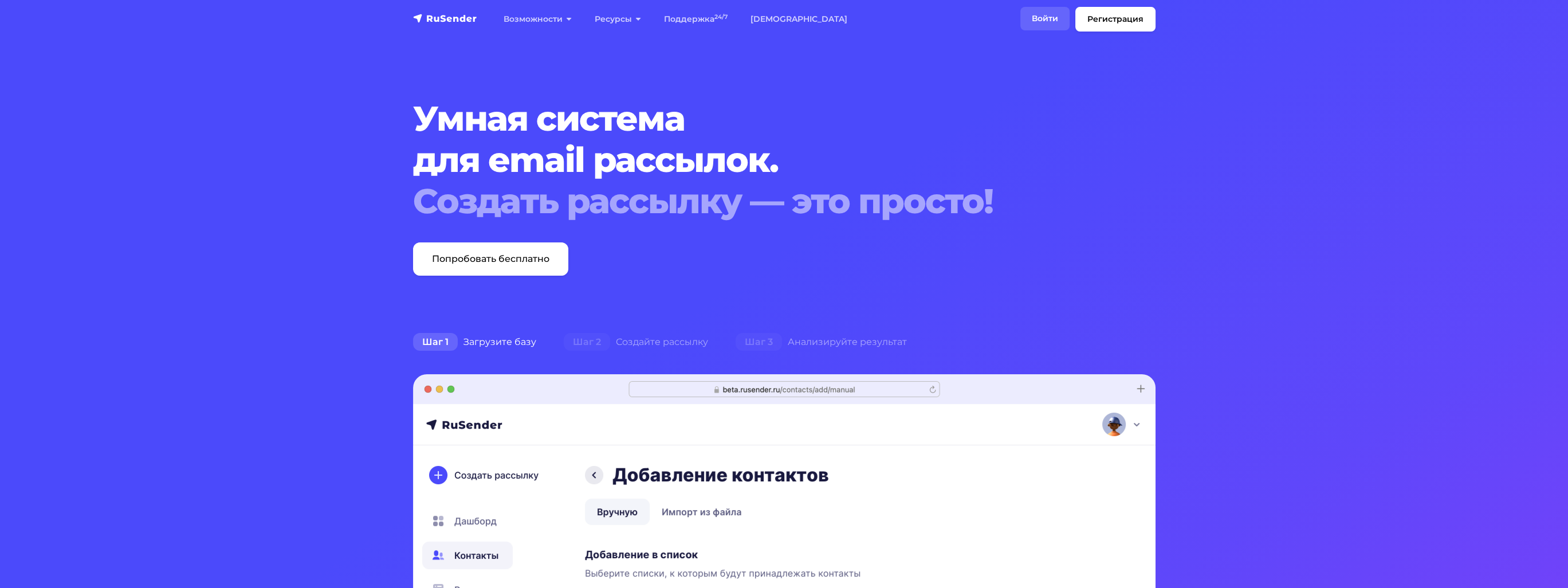
click at [1041, 20] on link "Войти" at bounding box center [1045, 18] width 49 height 23
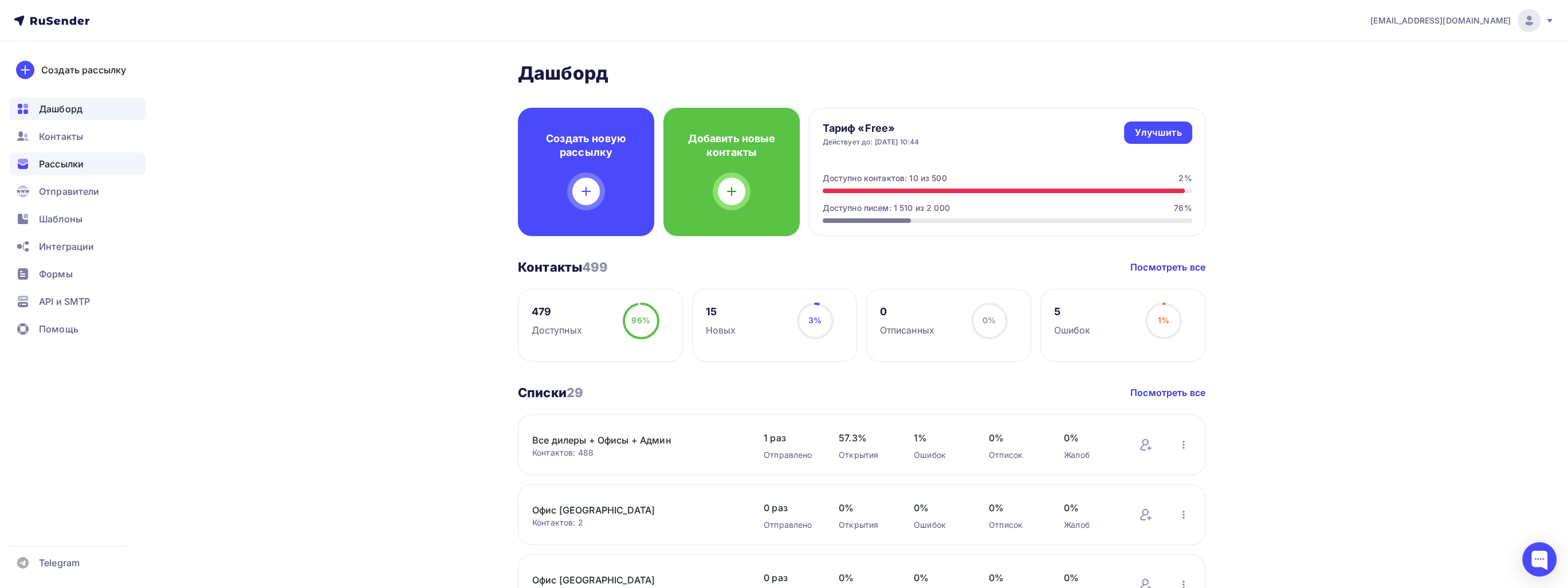
click at [56, 161] on span "Рассылки" at bounding box center [62, 164] width 45 height 14
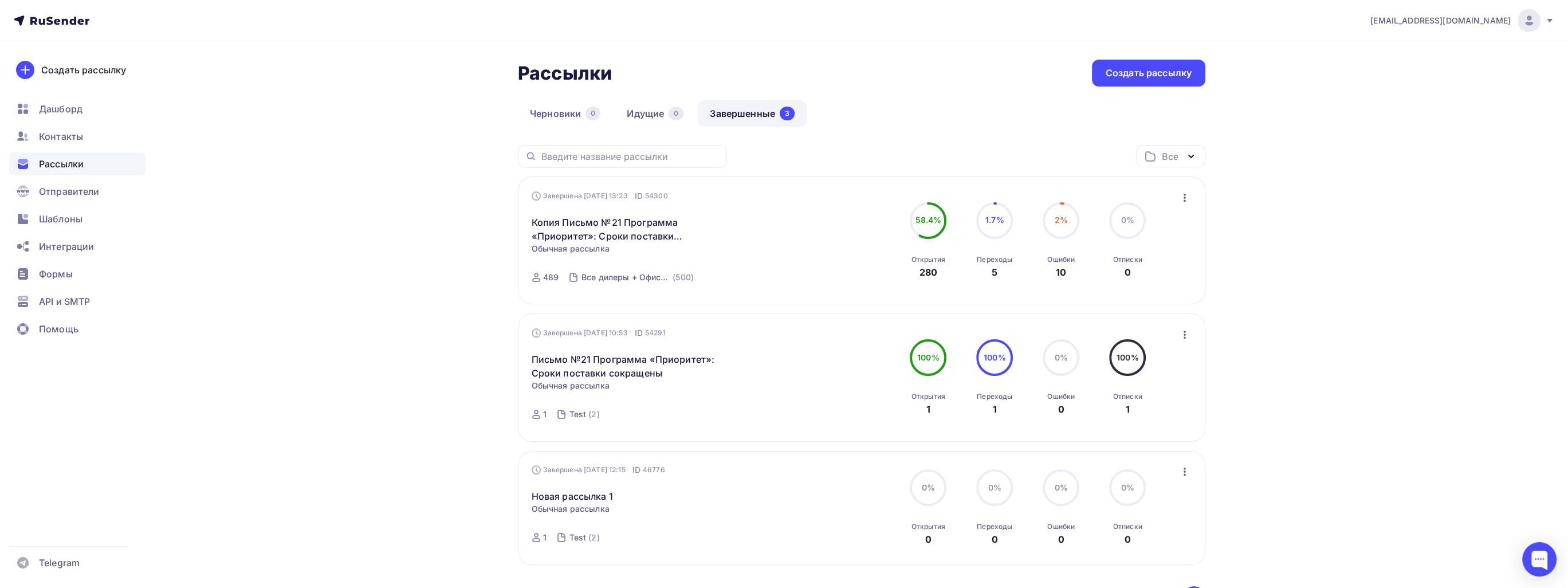
click at [1183, 337] on icon "button" at bounding box center [1184, 335] width 14 height 14
click at [1299, 349] on div "sale@hoermann.ru Аккаунт Тарифы Выйти Создать рассылку Дашборд Контакты Рассылк…" at bounding box center [784, 351] width 1568 height 704
click at [1112, 69] on div "Создать рассылку" at bounding box center [1148, 73] width 86 height 13
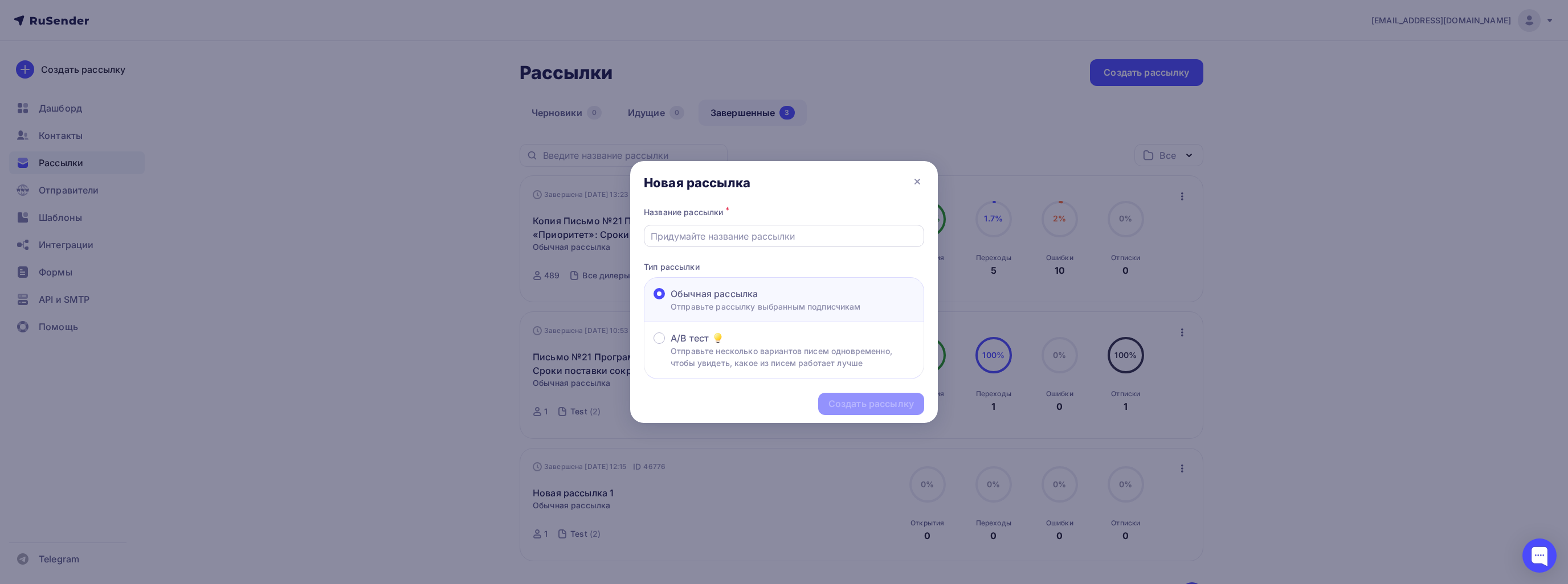
click at [862, 226] on div at bounding box center [784, 236] width 281 height 22
